Goal: Information Seeking & Learning: Find contact information

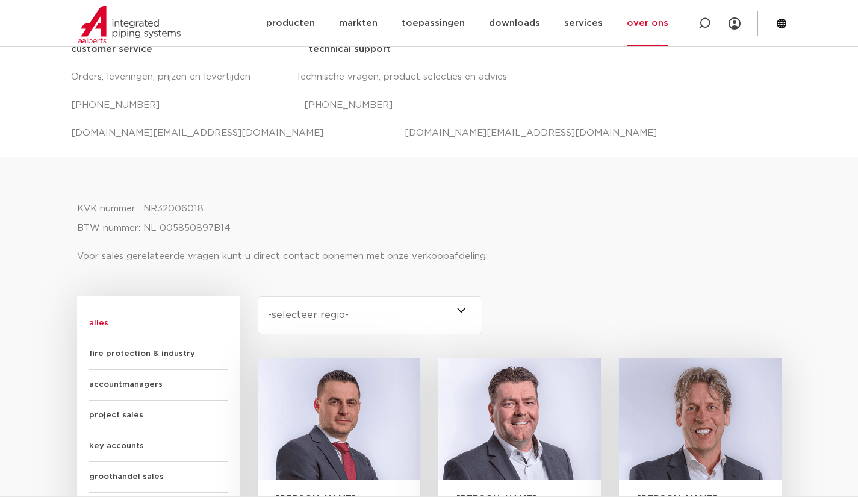
scroll to position [602, 0]
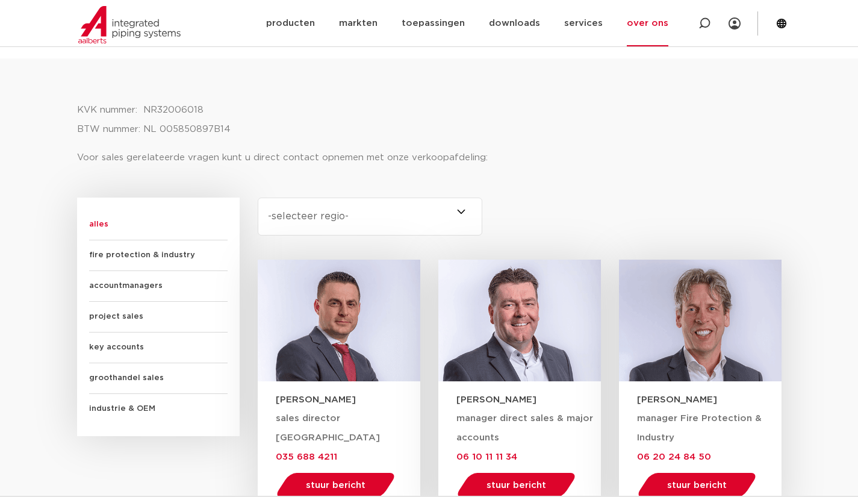
click at [382, 204] on select "-selecteer regio- Heel Nederland (6) [GEOGRAPHIC_DATA] (4) [GEOGRAPHIC_DATA] (3…" at bounding box center [370, 217] width 225 height 38
click at [380, 212] on select "-selecteer regio- Heel Nederland (6) [GEOGRAPHIC_DATA] (4) [GEOGRAPHIC_DATA] (3…" at bounding box center [370, 217] width 225 height 38
click at [258, 198] on select "-selecteer regio- Heel Nederland (6) [GEOGRAPHIC_DATA] (4) [GEOGRAPHIC_DATA] (3…" at bounding box center [370, 217] width 225 height 38
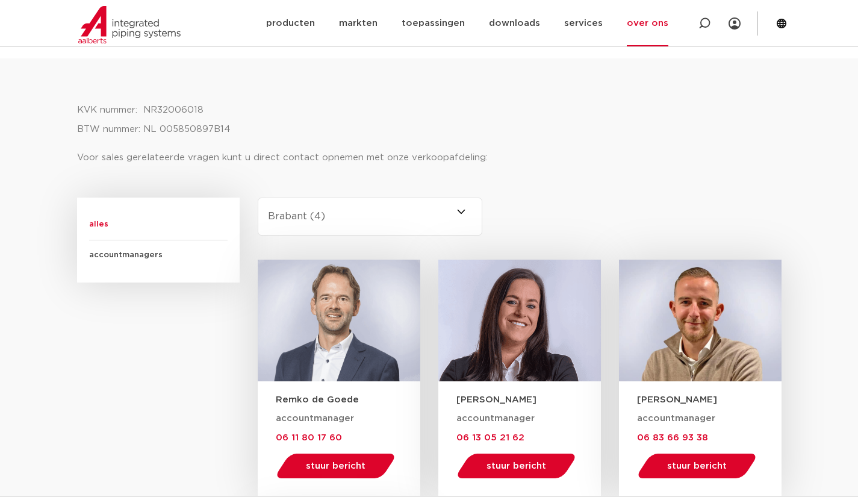
click at [351, 220] on select "-selecteer regio- Heel Nederland (6) [GEOGRAPHIC_DATA] (4) [GEOGRAPHIC_DATA] (3…" at bounding box center [370, 217] width 225 height 38
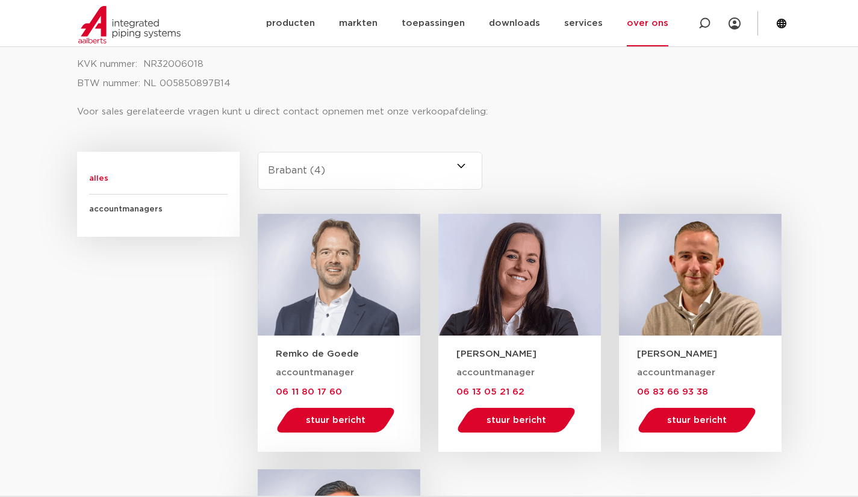
scroll to position [663, 0]
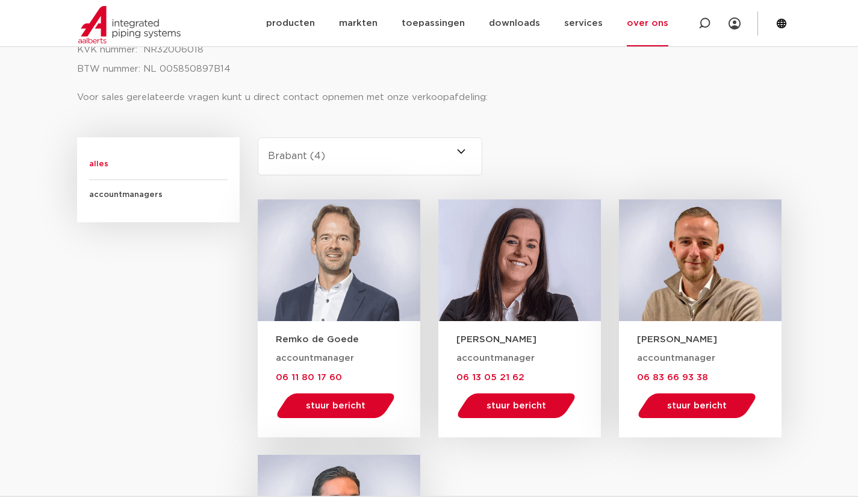
click at [407, 149] on select "-selecteer regio- Heel Nederland (6) [GEOGRAPHIC_DATA] (4) [GEOGRAPHIC_DATA] (3…" at bounding box center [370, 156] width 225 height 38
click at [610, 134] on div "KVK nummer: NR32006018 BTW nummer: NL 005850897B14 Voor sales gerelateerde vrag…" at bounding box center [429, 348] width 717 height 701
click at [388, 154] on select "-selecteer regio- Heel Nederland (6) [GEOGRAPHIC_DATA] (4) [GEOGRAPHIC_DATA] (3…" at bounding box center [370, 156] width 225 height 38
click at [523, 144] on div "regio Select content -selecteer regio- [GEOGRAPHIC_DATA] [GEOGRAPHIC_DATA] (6) …" at bounding box center [519, 168] width 543 height 62
click at [423, 158] on select "-selecteer regio- Heel Nederland (6) [GEOGRAPHIC_DATA] (4) [GEOGRAPHIC_DATA] (3…" at bounding box center [370, 156] width 225 height 38
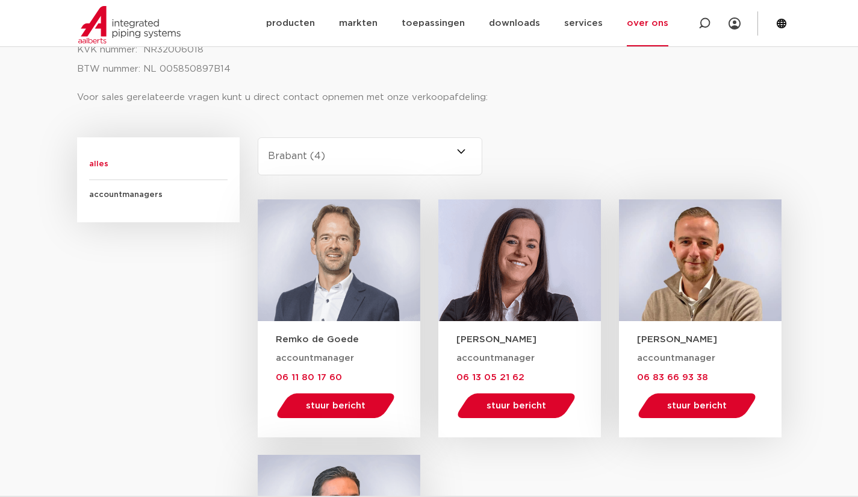
select select "[GEOGRAPHIC_DATA]"
click at [258, 137] on select "-selecteer regio- Heel Nederland (6) [GEOGRAPHIC_DATA] (4) [GEOGRAPHIC_DATA] (3…" at bounding box center [370, 156] width 225 height 38
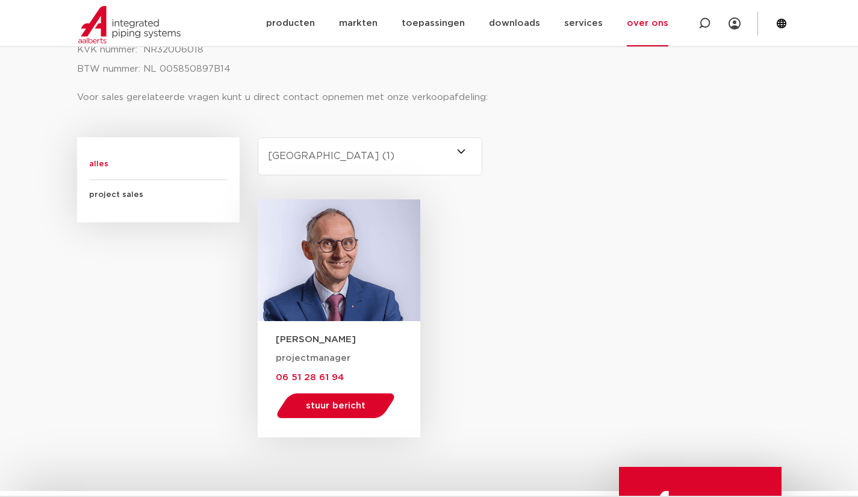
click at [98, 172] on span "alles" at bounding box center [158, 164] width 139 height 31
click at [483, 149] on span at bounding box center [483, 156] width 0 height 38
click at [460, 149] on select "-selecteer regio- Heel Nederland (6) [GEOGRAPHIC_DATA] (4) [GEOGRAPHIC_DATA] (3…" at bounding box center [370, 156] width 225 height 38
click at [483, 149] on span at bounding box center [483, 156] width 0 height 38
click at [461, 149] on select "-selecteer regio- Heel Nederland (6) [GEOGRAPHIC_DATA] (4) [GEOGRAPHIC_DATA] (3…" at bounding box center [370, 156] width 225 height 38
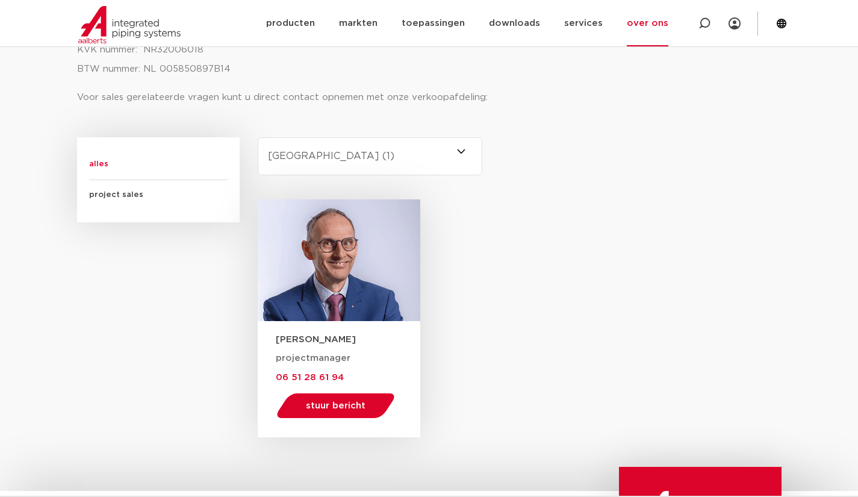
drag, startPoint x: 527, startPoint y: 173, endPoint x: 459, endPoint y: 151, distance: 71.6
click at [522, 171] on div "regio Select content -selecteer regio- [GEOGRAPHIC_DATA] [GEOGRAPHIC_DATA] (6) …" at bounding box center [519, 168] width 543 height 62
click at [483, 151] on span at bounding box center [483, 156] width 0 height 38
click at [461, 151] on select "-selecteer regio- Heel Nederland (6) [GEOGRAPHIC_DATA] (4) [GEOGRAPHIC_DATA] (3…" at bounding box center [370, 156] width 225 height 38
click at [107, 196] on span "project sales" at bounding box center [158, 195] width 139 height 30
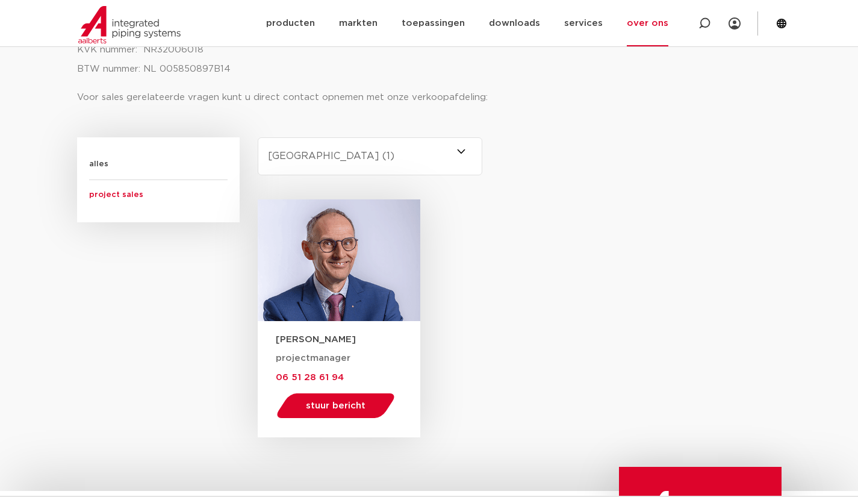
click at [94, 161] on span "alles" at bounding box center [158, 164] width 139 height 31
click at [661, 144] on div "regio Select content -selecteer regio- [GEOGRAPHIC_DATA] [GEOGRAPHIC_DATA] (6) …" at bounding box center [519, 168] width 543 height 62
click at [104, 161] on span "alles" at bounding box center [158, 164] width 139 height 31
drag, startPoint x: 464, startPoint y: 151, endPoint x: 395, endPoint y: 153, distance: 69.3
click at [483, 151] on span at bounding box center [483, 156] width 0 height 38
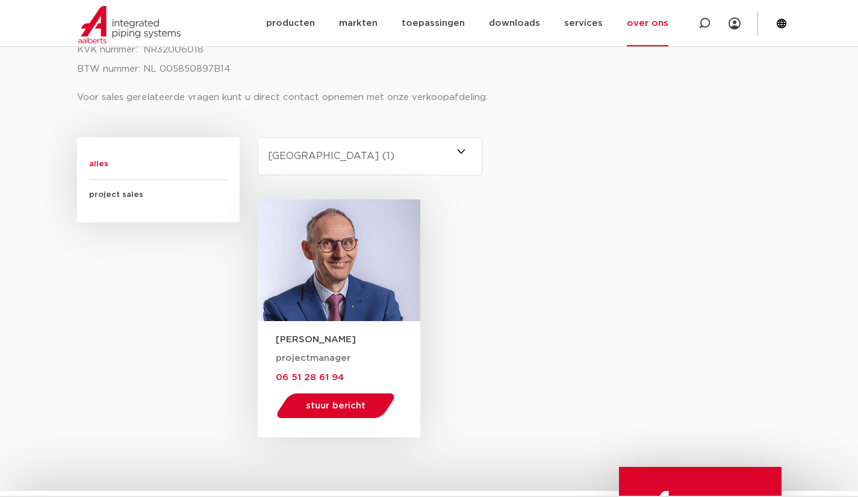
click at [463, 151] on select "-selecteer regio- Heel Nederland (6) [GEOGRAPHIC_DATA] (4) [GEOGRAPHIC_DATA] (3…" at bounding box center [370, 156] width 225 height 38
click at [368, 157] on select "-selecteer regio- Heel Nederland (6) [GEOGRAPHIC_DATA] (4) [GEOGRAPHIC_DATA] (3…" at bounding box center [370, 156] width 225 height 38
click at [258, 137] on select "-selecteer regio- Heel Nederland (6) [GEOGRAPHIC_DATA] (4) [GEOGRAPHIC_DATA] (3…" at bounding box center [370, 156] width 225 height 38
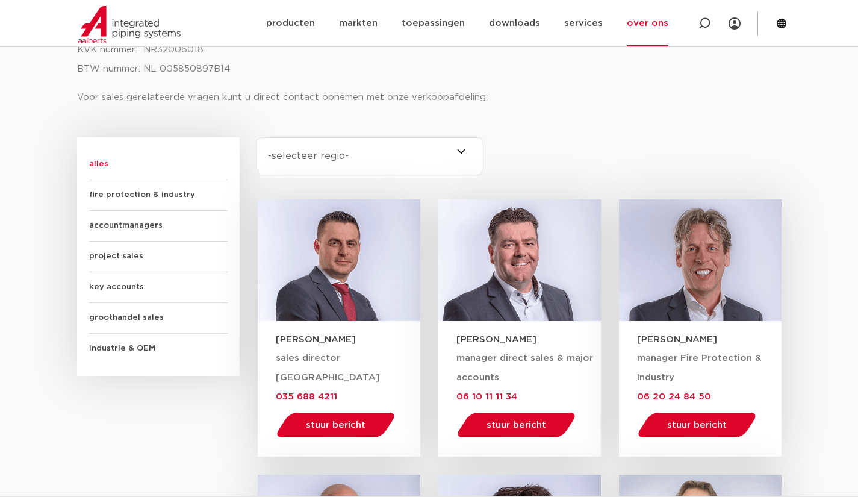
click at [100, 230] on span "accountmanagers" at bounding box center [158, 226] width 139 height 31
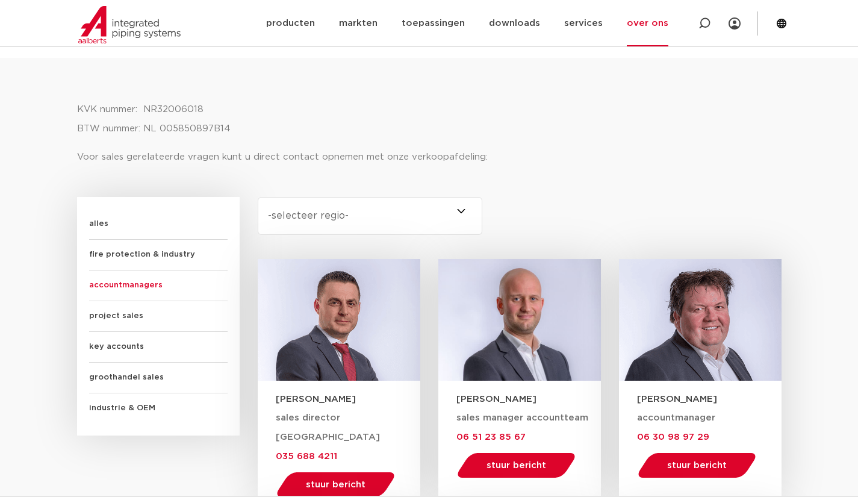
scroll to position [602, 0]
click at [419, 213] on select "-selecteer regio- Heel Nederland (2) [GEOGRAPHIC_DATA] (4) [GEOGRAPHIC_DATA] (2…" at bounding box center [370, 217] width 225 height 38
select select "gelderland"
click at [258, 198] on select "-selecteer regio- Heel Nederland (2) [GEOGRAPHIC_DATA] (4) [GEOGRAPHIC_DATA] (2…" at bounding box center [370, 217] width 225 height 38
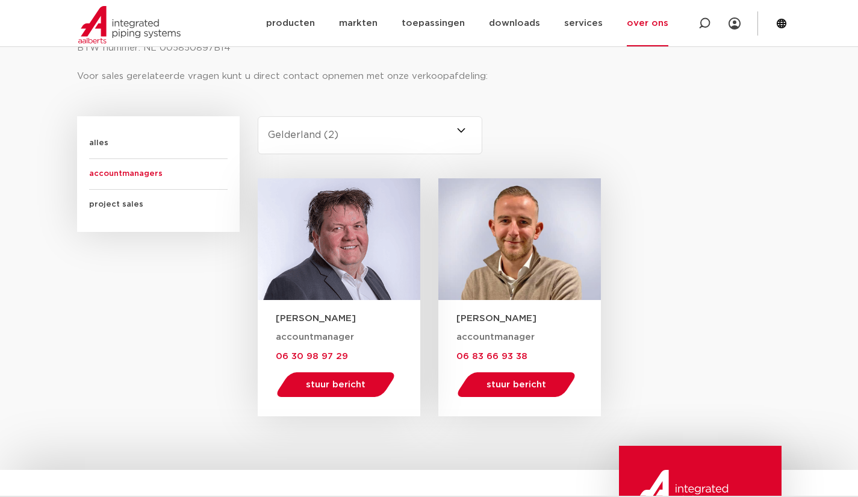
scroll to position [663, 0]
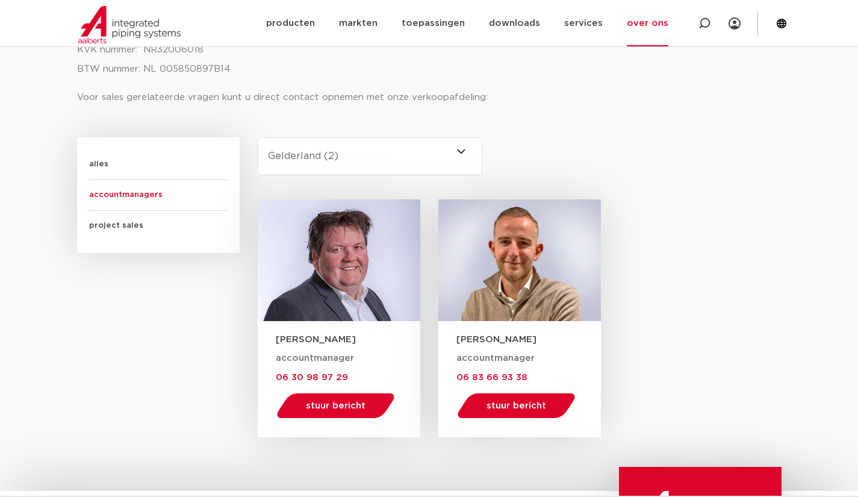
click at [373, 157] on select "-selecteer regio- Heel Nederland (2) [GEOGRAPHIC_DATA] (4) [GEOGRAPHIC_DATA] (2…" at bounding box center [370, 156] width 225 height 38
click at [565, 144] on div "regio Select content -selecteer regio- [GEOGRAPHIC_DATA] [GEOGRAPHIC_DATA] (2) …" at bounding box center [519, 168] width 543 height 62
click at [355, 160] on select "-selecteer regio- Heel Nederland (2) [GEOGRAPHIC_DATA] (4) [GEOGRAPHIC_DATA] (2…" at bounding box center [370, 156] width 225 height 38
click at [69, 157] on section "KVK nummer: NR32006018 BTW nummer: NL 005850897B14 Voor sales gerelateerde vrag…" at bounding box center [429, 244] width 858 height 493
drag, startPoint x: 311, startPoint y: 165, endPoint x: 301, endPoint y: 164, distance: 10.3
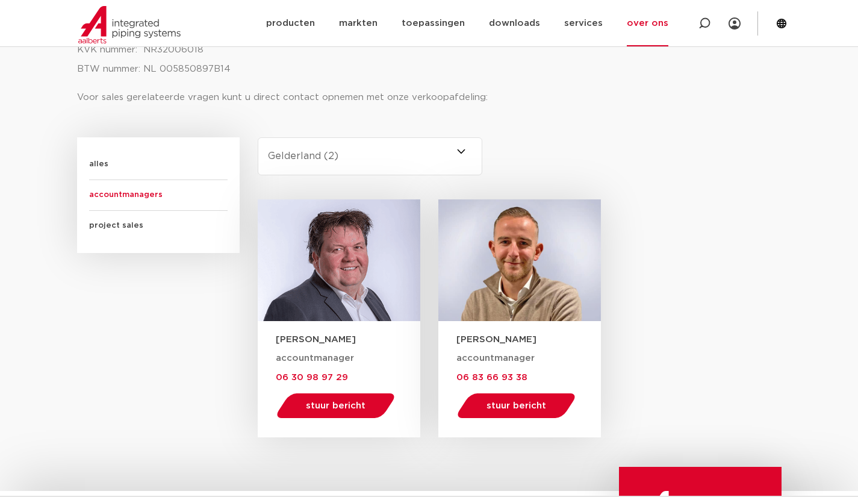
click at [311, 165] on select "-selecteer regio- Heel Nederland (2) [GEOGRAPHIC_DATA] (4) [GEOGRAPHIC_DATA] (2…" at bounding box center [370, 156] width 225 height 38
click at [96, 159] on span "alles" at bounding box center [158, 164] width 139 height 31
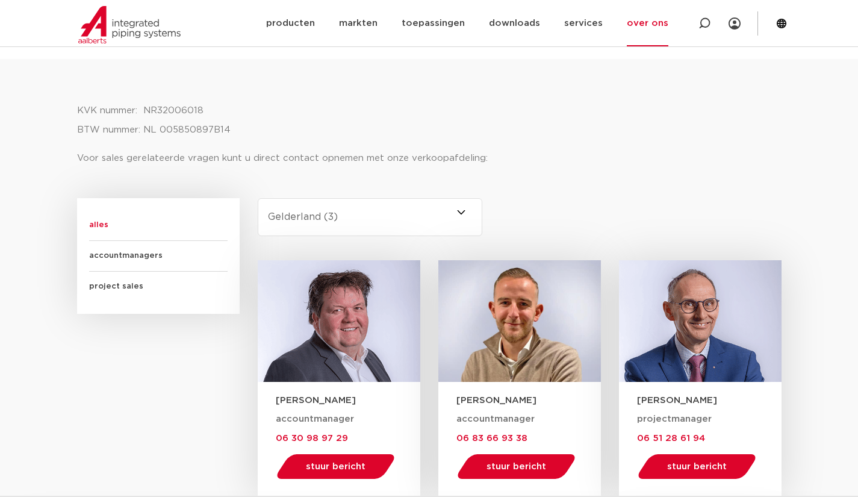
scroll to position [602, 0]
click at [99, 222] on span "alles" at bounding box center [158, 225] width 139 height 31
click at [386, 208] on select "-selecteer regio- Heel Nederland (6) [GEOGRAPHIC_DATA] (4) [GEOGRAPHIC_DATA] (3…" at bounding box center [370, 217] width 225 height 38
click at [258, 198] on select "-selecteer regio- Heel Nederland (6) [GEOGRAPHIC_DATA] (4) [GEOGRAPHIC_DATA] (3…" at bounding box center [370, 217] width 225 height 38
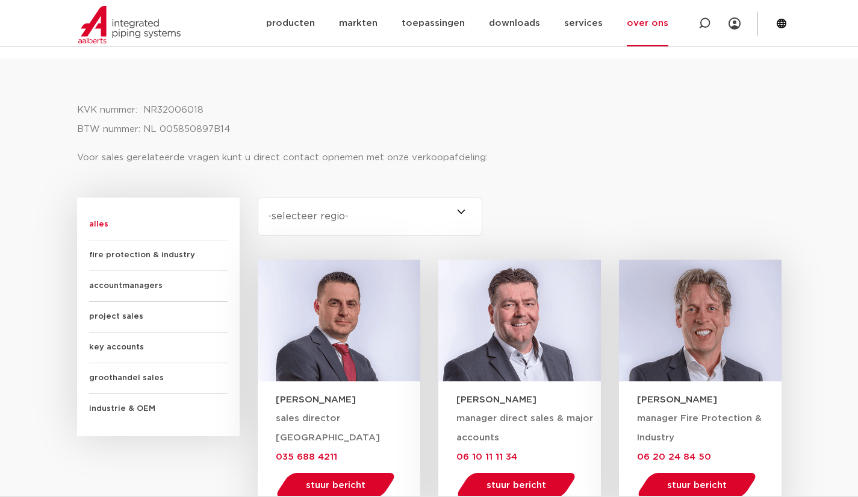
click at [90, 221] on span "alles" at bounding box center [158, 225] width 139 height 31
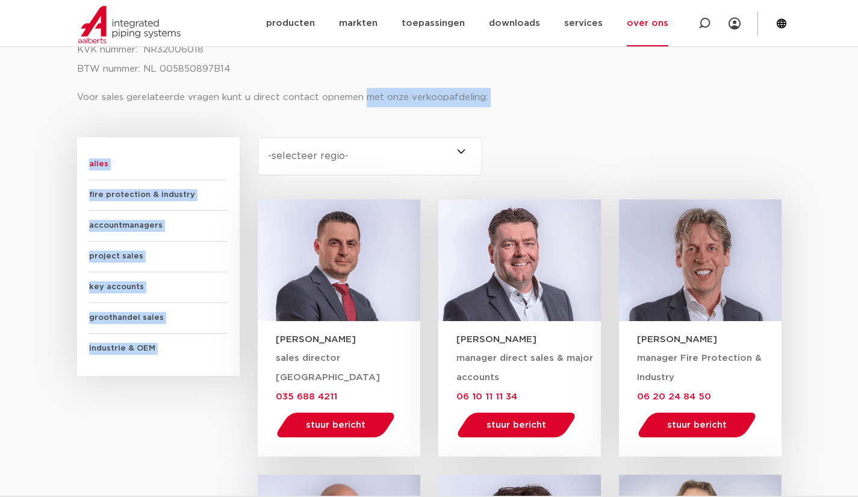
click at [354, 154] on select "-selecteer regio- Heel Nederland (6) [GEOGRAPHIC_DATA] (4) [GEOGRAPHIC_DATA] (3…" at bounding box center [370, 156] width 225 height 38
click at [258, 137] on select "-selecteer regio- Heel Nederland (6) [GEOGRAPHIC_DATA] (4) [GEOGRAPHIC_DATA] (3…" at bounding box center [370, 156] width 225 height 38
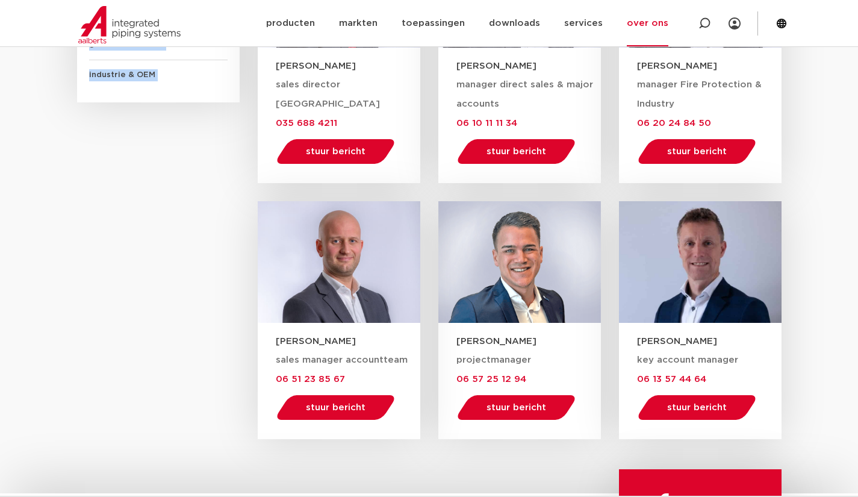
scroll to position [723, 0]
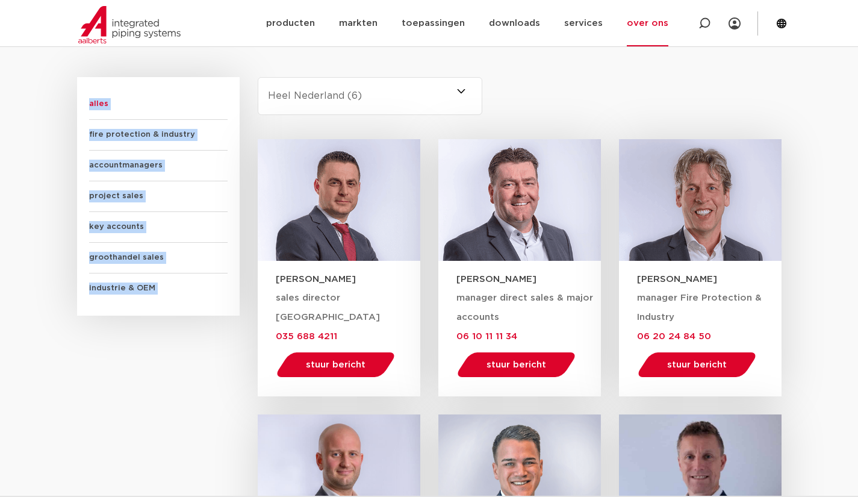
drag, startPoint x: 378, startPoint y: 89, endPoint x: 374, endPoint y: 98, distance: 9.7
click at [378, 89] on select "-selecteer regio- Heel Nederland (6) [GEOGRAPHIC_DATA] (4) [GEOGRAPHIC_DATA] (3…" at bounding box center [370, 96] width 225 height 38
click at [258, 77] on select "-selecteer regio- Heel Nederland (6) [GEOGRAPHIC_DATA] (4) [GEOGRAPHIC_DATA] (3…" at bounding box center [370, 96] width 225 height 38
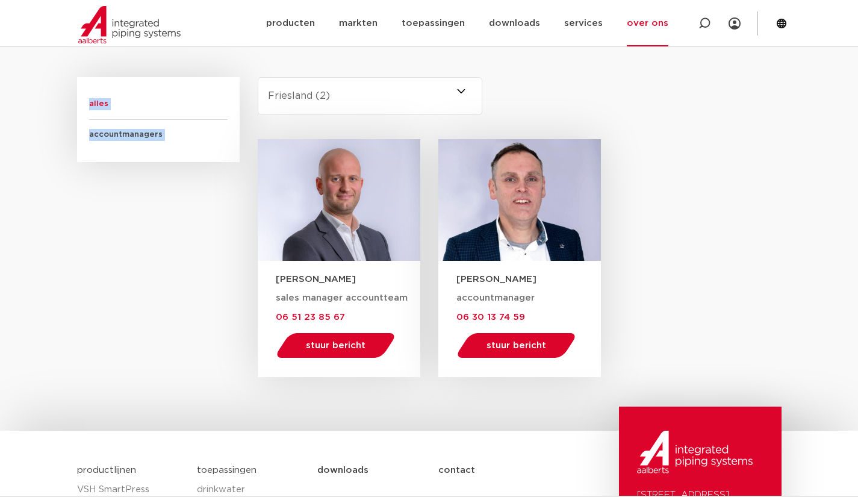
click at [372, 108] on select "-selecteer regio- Heel Nederland (6) [GEOGRAPHIC_DATA] (4) [GEOGRAPHIC_DATA] (3…" at bounding box center [370, 96] width 225 height 38
select select "zuid-holland"
click at [258, 77] on select "-selecteer regio- Heel Nederland (6) [GEOGRAPHIC_DATA] (4) [GEOGRAPHIC_DATA] (3…" at bounding box center [370, 96] width 225 height 38
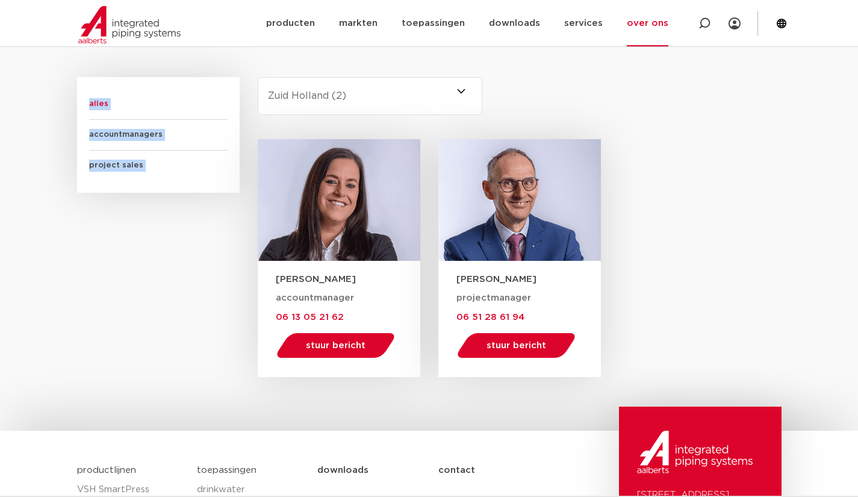
click at [101, 102] on span "alles" at bounding box center [158, 104] width 139 height 31
click at [382, 81] on select "-selecteer regio- Heel Nederland (6) [GEOGRAPHIC_DATA] (4) [GEOGRAPHIC_DATA] (3…" at bounding box center [370, 96] width 225 height 38
select select
click at [258, 77] on select "-selecteer regio- Heel Nederland (6) [GEOGRAPHIC_DATA] (4) [GEOGRAPHIC_DATA] (3…" at bounding box center [370, 96] width 225 height 38
